Goal: Check status: Check status

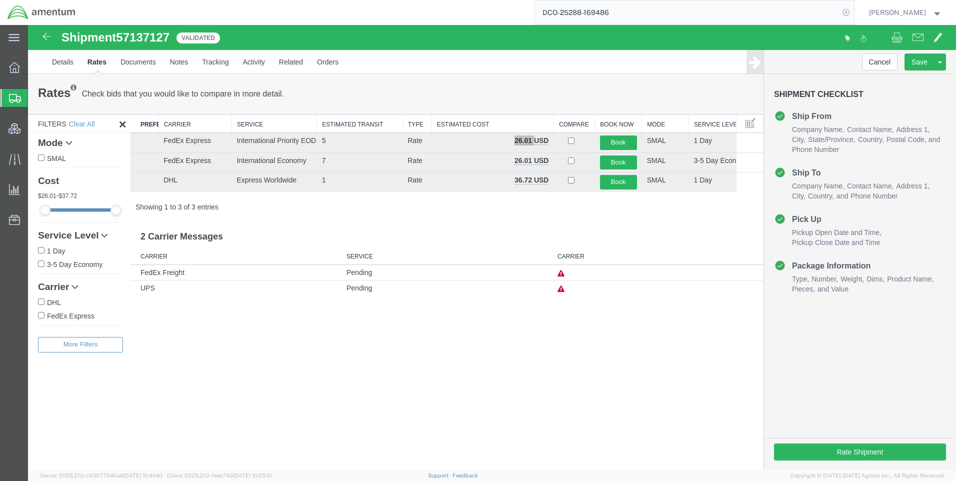
click at [853, 12] on icon at bounding box center [846, 13] width 14 height 14
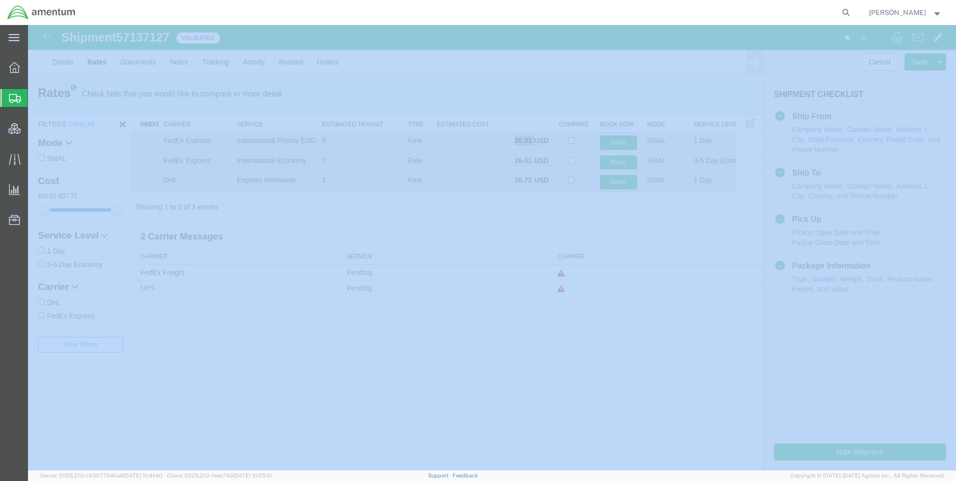
click at [853, 12] on icon at bounding box center [846, 13] width 14 height 14
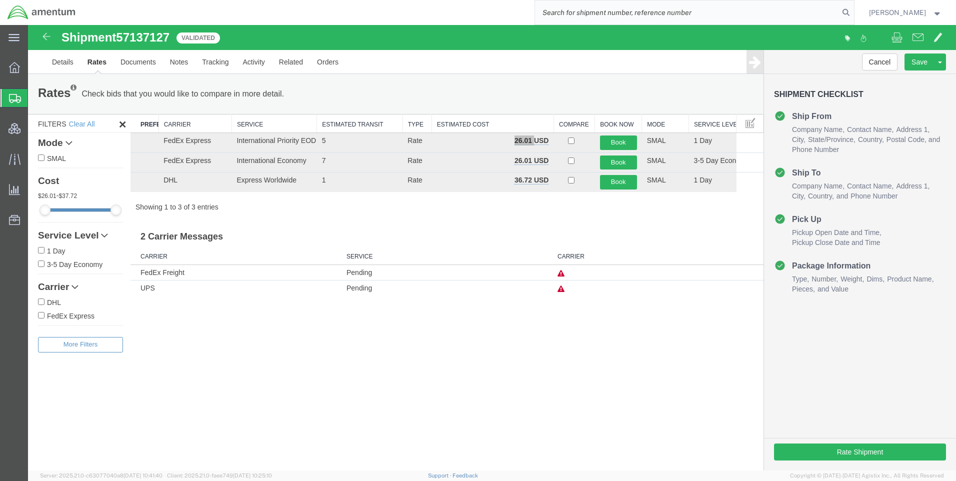
paste input "DCO-25287-169465"
type input "DCO-25287-169465"
click at [853, 10] on icon at bounding box center [846, 13] width 14 height 14
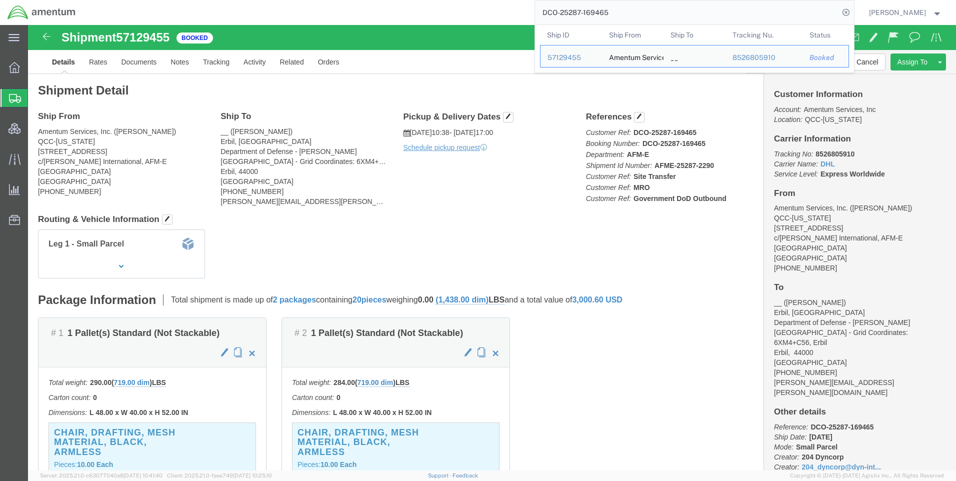
click span "57129455"
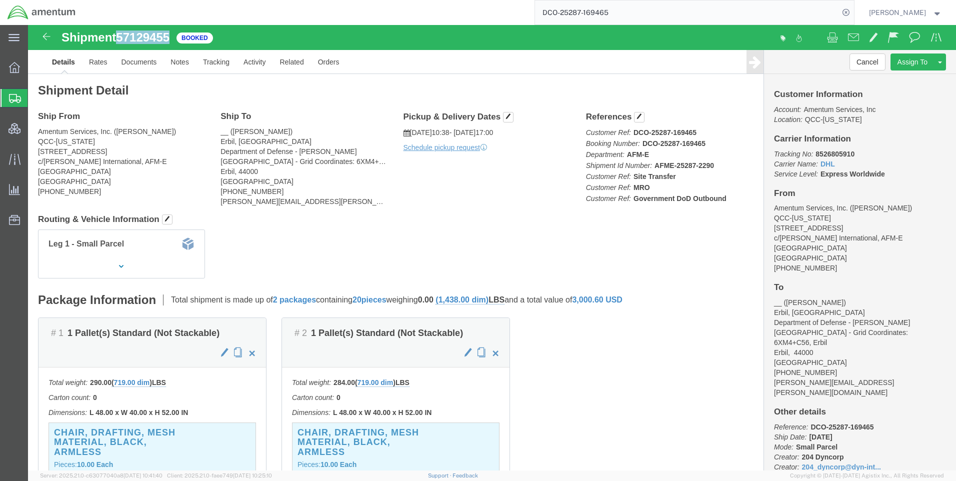
copy span "57129455"
click b "8526805910"
copy b "8526805910"
click link "Rates"
